Goal: Task Accomplishment & Management: Manage account settings

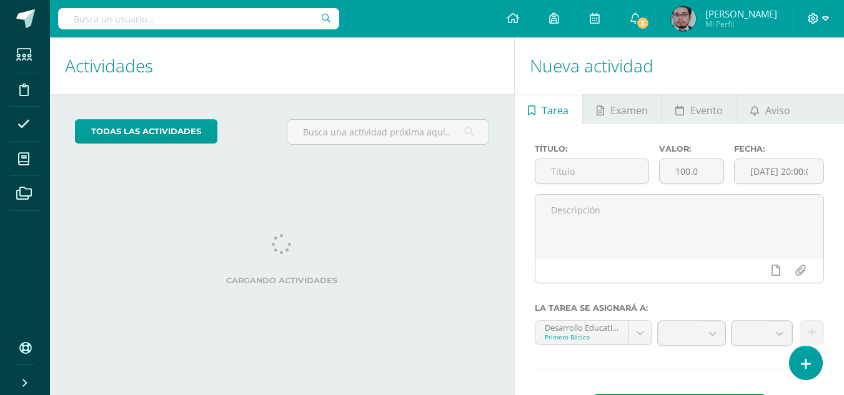
click at [826, 17] on icon at bounding box center [825, 18] width 7 height 11
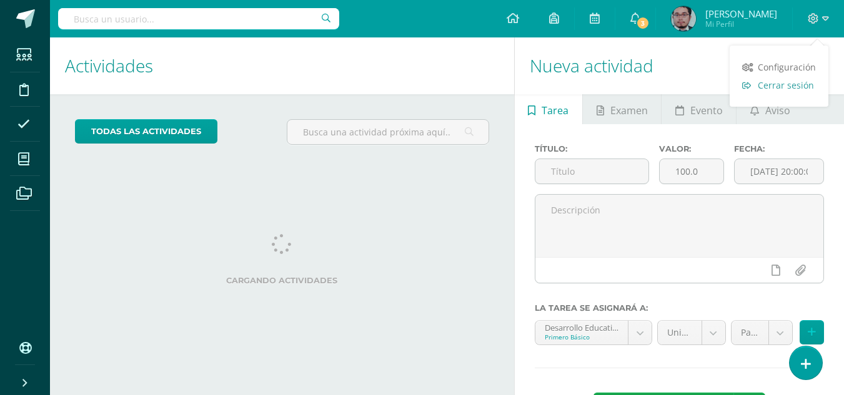
click at [796, 89] on span "Cerrar sesión" at bounding box center [786, 85] width 56 height 12
